Goal: Navigation & Orientation: Find specific page/section

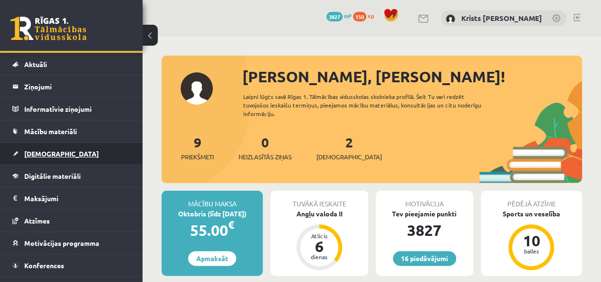
scroll to position [34, 0]
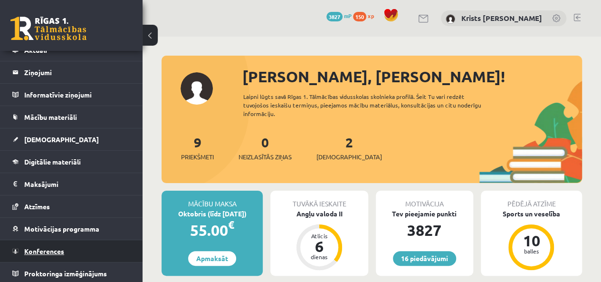
click at [32, 255] on link "Konferences" at bounding box center [71, 251] width 118 height 22
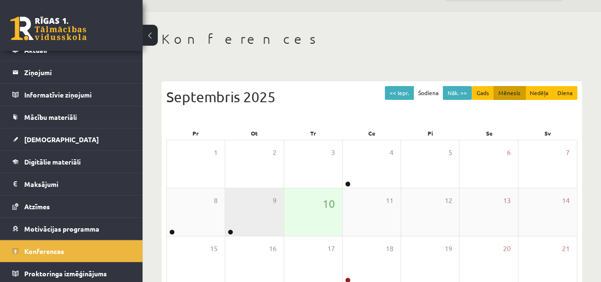
scroll to position [47, 0]
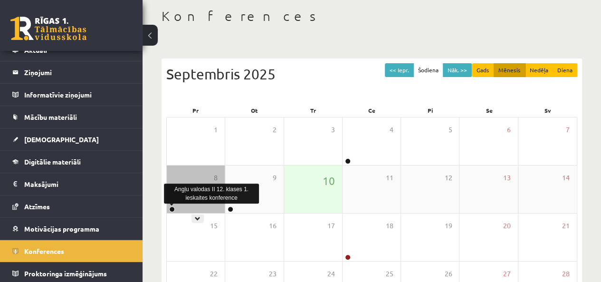
click at [170, 208] on link at bounding box center [172, 209] width 6 height 6
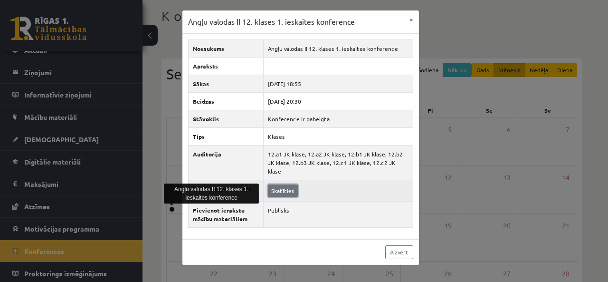
click at [277, 184] on link "Skatīties" at bounding box center [283, 190] width 30 height 12
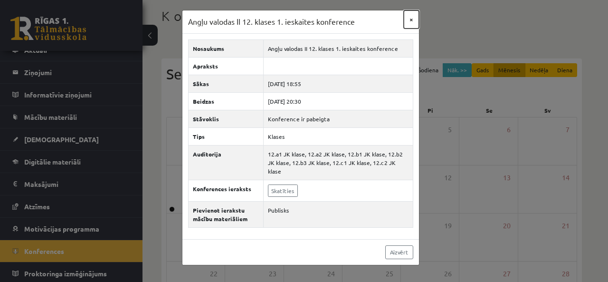
click at [412, 22] on button "×" at bounding box center [411, 19] width 15 height 18
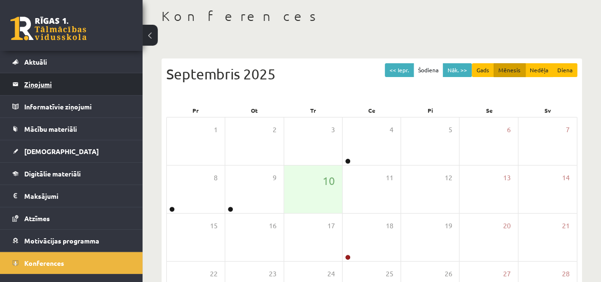
scroll to position [0, 0]
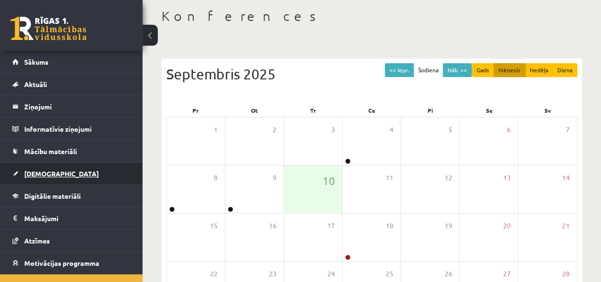
click at [48, 172] on span "[DEMOGRAPHIC_DATA]" at bounding box center [61, 173] width 75 height 9
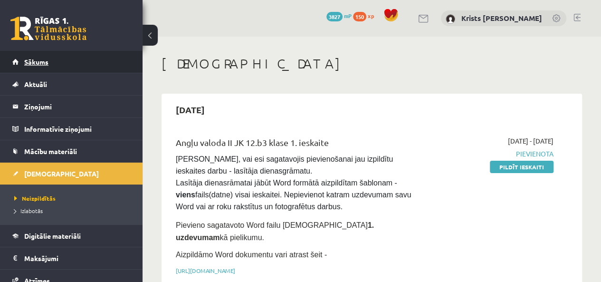
click at [34, 66] on link "Sākums" at bounding box center [71, 62] width 118 height 22
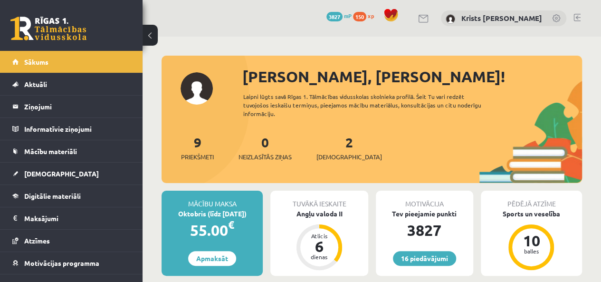
click at [578, 19] on link at bounding box center [576, 18] width 7 height 8
